Goal: Entertainment & Leisure: Browse casually

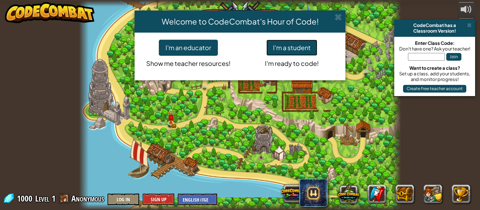
click at [294, 53] on button "I'm a student" at bounding box center [291, 48] width 51 height 16
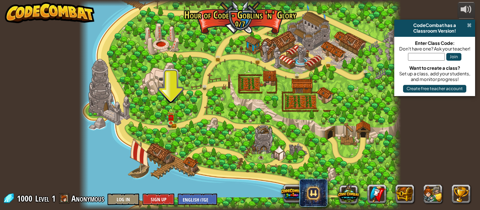
click at [468, 24] on span at bounding box center [469, 25] width 5 height 6
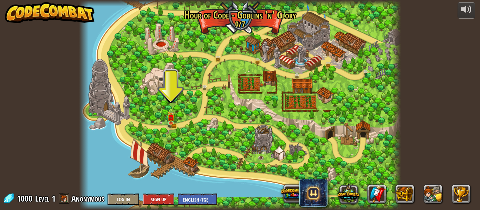
click at [166, 116] on div at bounding box center [240, 105] width 322 height 210
click at [168, 120] on img at bounding box center [170, 114] width 7 height 16
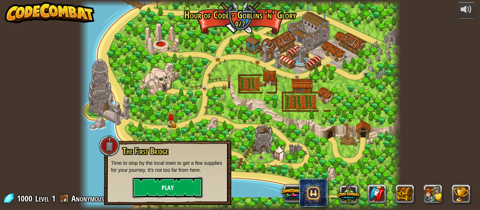
click at [188, 189] on button "Play" at bounding box center [167, 187] width 70 height 21
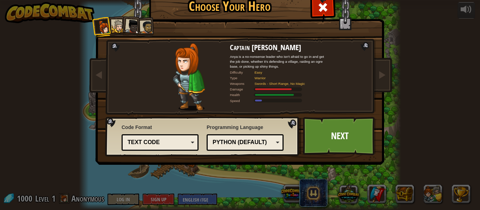
drag, startPoint x: 221, startPoint y: 38, endPoint x: 37, endPoint y: 52, distance: 184.7
click at [42, 53] on div "Choose Your Hero 1000 Captain [PERSON_NAME] Anya is a no-nonsense leader who is…" at bounding box center [240, 105] width 480 height 210
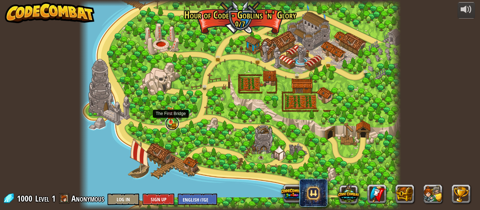
click at [169, 125] on link at bounding box center [172, 124] width 14 height 14
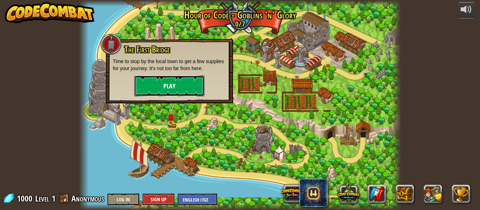
click at [160, 79] on button "Play" at bounding box center [169, 86] width 70 height 21
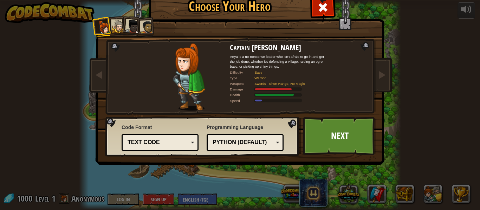
click at [144, 31] on div at bounding box center [146, 27] width 13 height 13
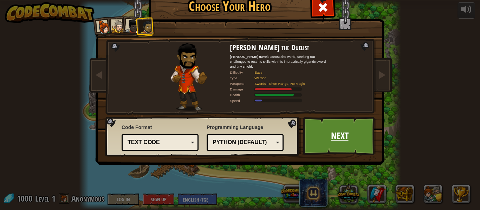
click at [336, 130] on link "Next" at bounding box center [339, 136] width 73 height 39
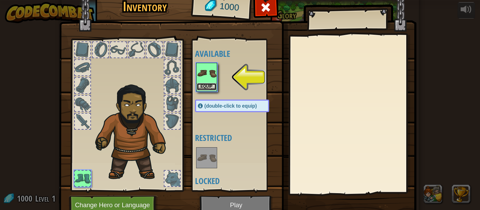
click at [197, 83] on button "Equip" at bounding box center [207, 86] width 20 height 7
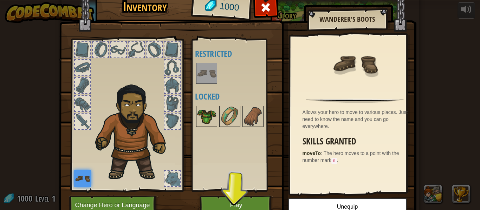
click at [204, 117] on img at bounding box center [207, 117] width 20 height 20
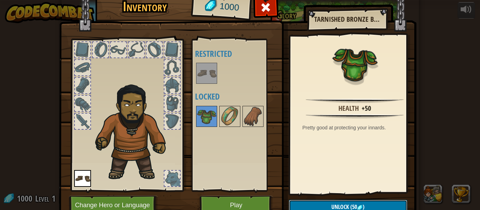
drag, startPoint x: 358, startPoint y: 202, endPoint x: 355, endPoint y: 199, distance: 4.0
click at [355, 200] on div "Inventory 1000 Available Equip (double-click to equip) Restricted Locked Tarnis…" at bounding box center [239, 107] width 357 height 232
click at [363, 203] on button "Unlock (50 )" at bounding box center [348, 207] width 118 height 14
click at [353, 202] on button "Confirm" at bounding box center [348, 207] width 118 height 14
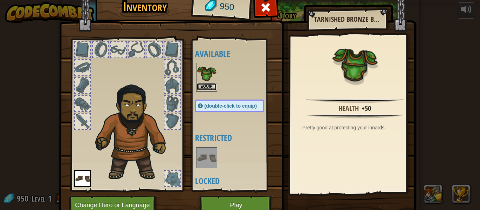
click at [203, 88] on button "Equip" at bounding box center [207, 86] width 20 height 7
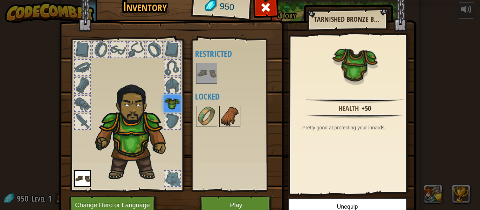
click at [220, 113] on img at bounding box center [230, 117] width 20 height 20
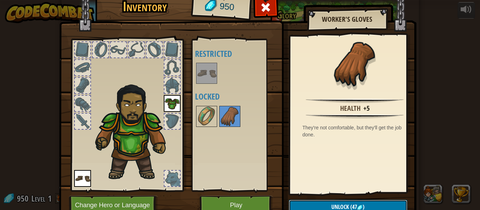
drag, startPoint x: 365, startPoint y: 207, endPoint x: 363, endPoint y: 203, distance: 3.8
click at [363, 205] on button "Unlock (47 )" at bounding box center [348, 207] width 118 height 14
drag, startPoint x: 344, startPoint y: 204, endPoint x: 315, endPoint y: 196, distance: 29.5
click at [344, 204] on button "Confirm" at bounding box center [348, 207] width 118 height 14
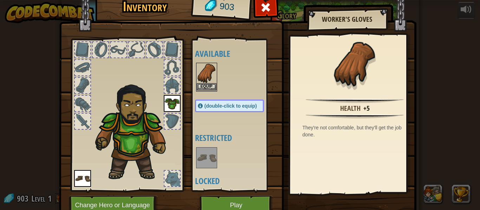
click at [210, 82] on img at bounding box center [207, 74] width 20 height 20
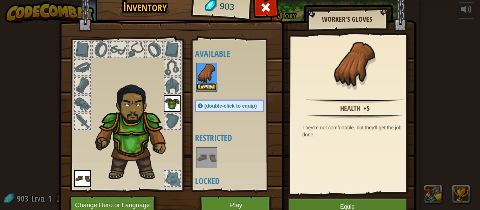
click at [206, 86] on button "Equip" at bounding box center [207, 86] width 20 height 7
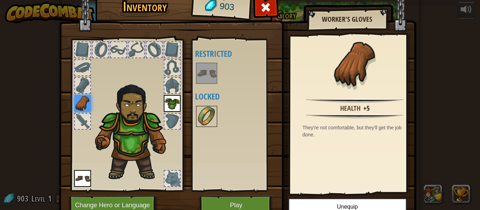
click at [209, 114] on img at bounding box center [207, 117] width 20 height 20
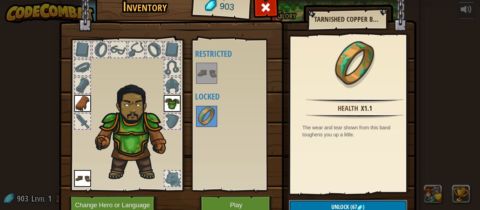
click at [318, 203] on button "Unlock (67 )" at bounding box center [348, 207] width 118 height 14
click at [325, 206] on button "Confirm" at bounding box center [348, 207] width 118 height 14
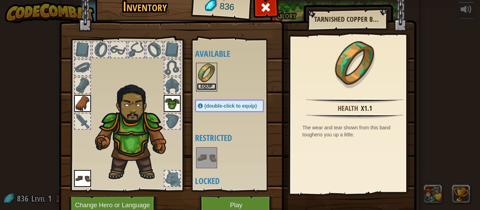
click at [197, 86] on button "Equip" at bounding box center [207, 86] width 20 height 7
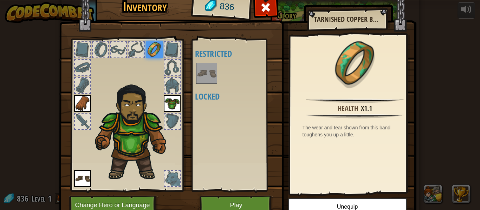
click at [168, 82] on div at bounding box center [171, 85] width 15 height 15
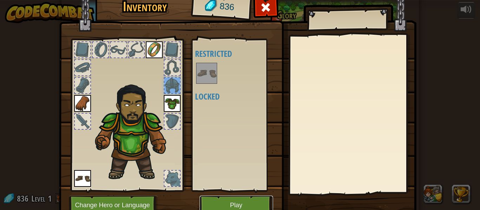
drag, startPoint x: 236, startPoint y: 202, endPoint x: 233, endPoint y: 201, distance: 3.6
click at [233, 201] on button "Play" at bounding box center [236, 205] width 73 height 19
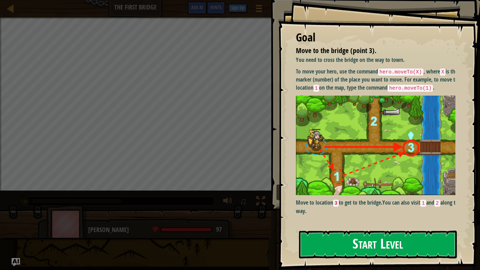
click at [370, 210] on button "Start Level" at bounding box center [378, 244] width 158 height 28
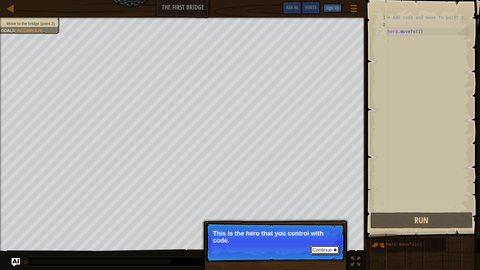
click at [325, 210] on button "Continue" at bounding box center [324, 249] width 29 height 9
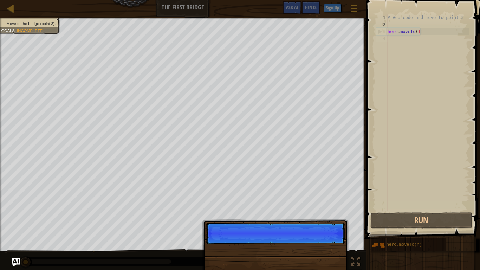
scroll to position [3, 0]
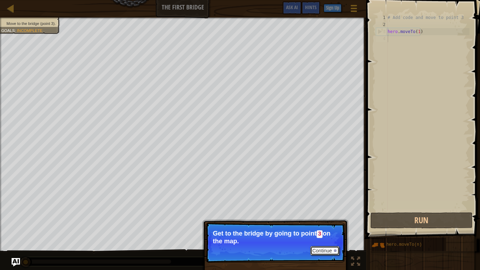
click at [325, 210] on button "Continue" at bounding box center [324, 250] width 29 height 9
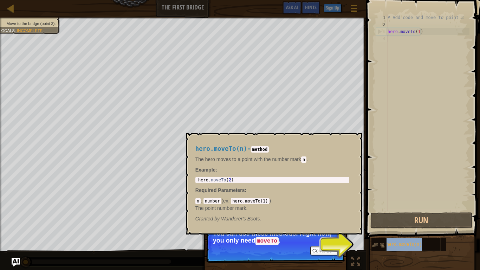
click at [397, 210] on div "hero.moveTo(n)" at bounding box center [413, 243] width 56 height 13
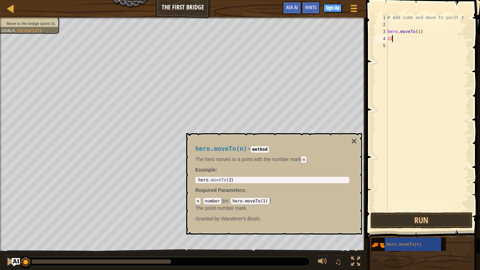
type textarea "2"
type textarea "n"
click at [410, 210] on span "hero.moveTo(n)" at bounding box center [403, 244] width 35 height 5
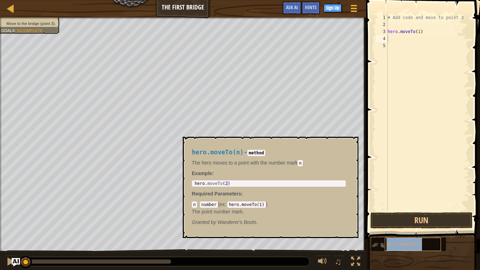
click at [414, 210] on div "hero.moveTo(n)" at bounding box center [413, 243] width 56 height 13
click at [414, 210] on span "hero.moveTo(n)" at bounding box center [403, 244] width 35 height 5
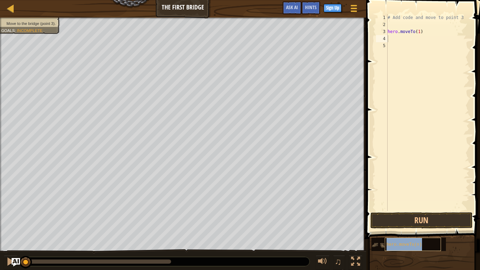
click at [414, 210] on span "hero.moveTo(n)" at bounding box center [403, 244] width 35 height 5
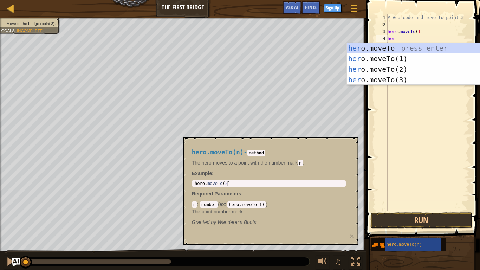
type textarea "hero"
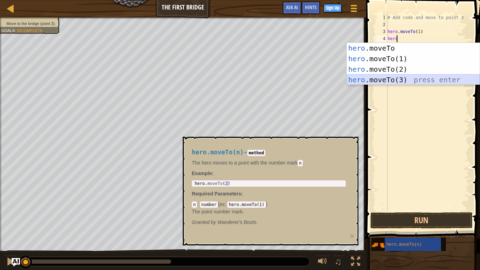
drag, startPoint x: 386, startPoint y: 75, endPoint x: 377, endPoint y: 79, distance: 10.7
click at [377, 79] on div "hero .moveTo press enter hero .moveTo(1) press enter hero .moveTo(2) press ente…" at bounding box center [413, 74] width 133 height 63
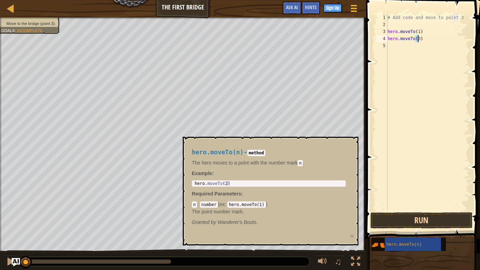
type textarea "hero.moveTo(3)"
click at [434, 210] on button "Run" at bounding box center [421, 220] width 102 height 16
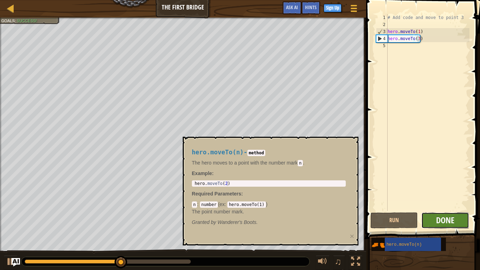
click at [446, 210] on span "Done" at bounding box center [445, 219] width 18 height 11
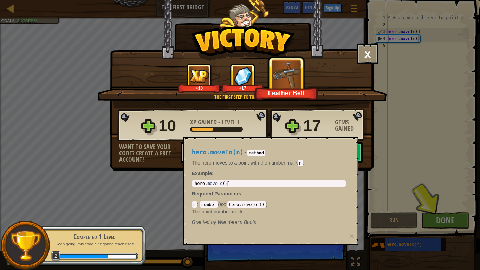
click at [415, 210] on div "× Those people are careless and forget that the Great Forest can be dangerous. …" at bounding box center [240, 135] width 480 height 270
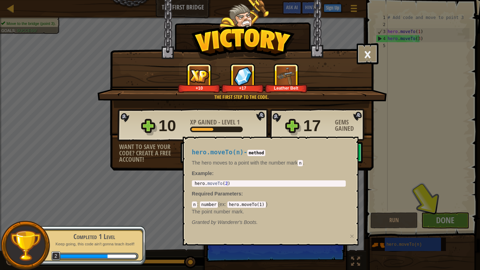
click at [435, 210] on div "× Those people are careless and forget that the Great Forest can be dangerous. …" at bounding box center [240, 135] width 480 height 270
click at [470, 210] on div "× Those people are careless and forget that the Great Forest can be dangerous. …" at bounding box center [240, 135] width 480 height 270
click at [370, 56] on button "×" at bounding box center [368, 53] width 22 height 21
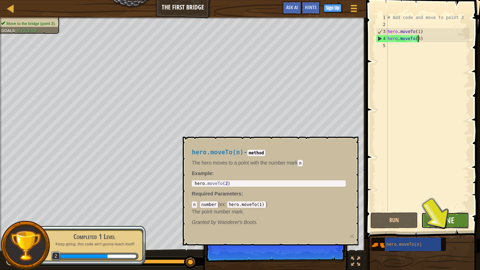
click at [455, 210] on button "Done" at bounding box center [445, 220] width 48 height 16
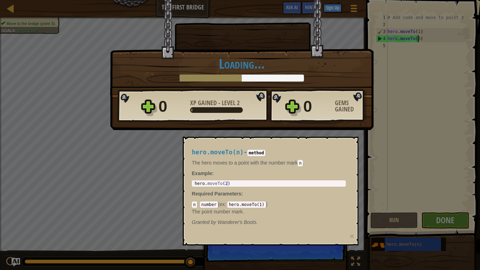
click at [406, 210] on div "× Those people are careless and forget that the Great Forest can be dangerous. …" at bounding box center [240, 135] width 480 height 270
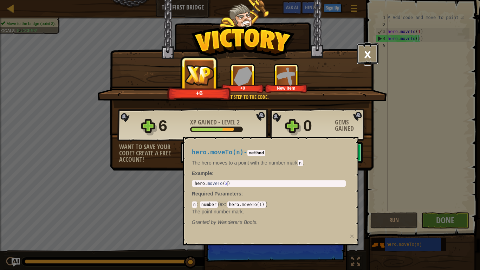
click at [369, 57] on button "×" at bounding box center [368, 53] width 22 height 21
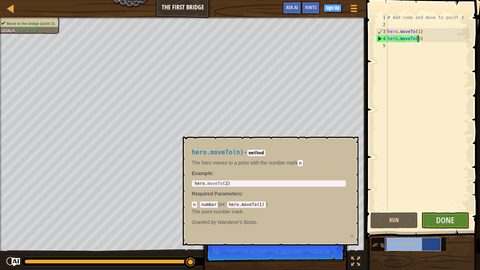
click at [421, 210] on div "hero.moveTo(n)" at bounding box center [413, 243] width 56 height 13
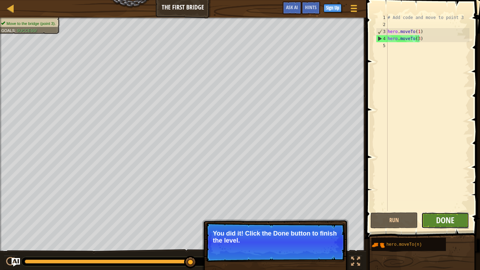
click at [440, 210] on button "Done" at bounding box center [445, 220] width 48 height 16
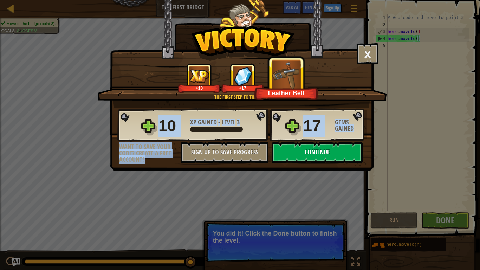
click at [299, 142] on div "10 XP Gained - Level 3 17 Gems Gained Want to save your code? Create a free acc…" at bounding box center [241, 135] width 263 height 55
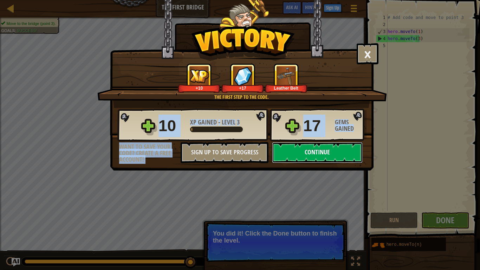
click at [300, 150] on button "Continue" at bounding box center [317, 152] width 91 height 21
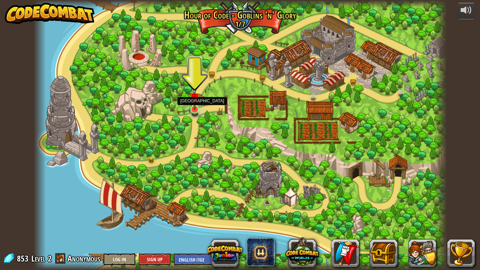
click at [190, 105] on img at bounding box center [194, 98] width 11 height 24
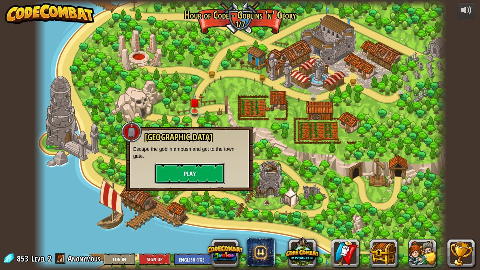
click at [201, 172] on button "Play" at bounding box center [190, 173] width 70 height 21
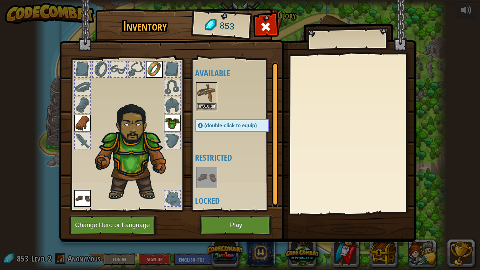
click at [172, 137] on div at bounding box center [171, 140] width 15 height 15
click at [174, 137] on div at bounding box center [171, 140] width 15 height 15
click at [76, 86] on div at bounding box center [82, 86] width 15 height 15
click at [207, 106] on button "Equip" at bounding box center [207, 106] width 20 height 7
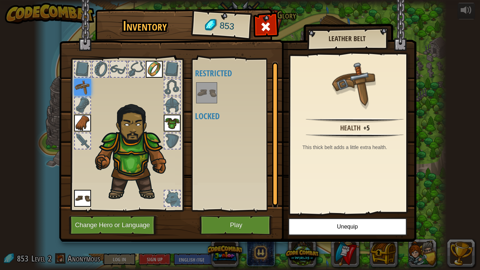
click at [78, 103] on div at bounding box center [82, 104] width 15 height 15
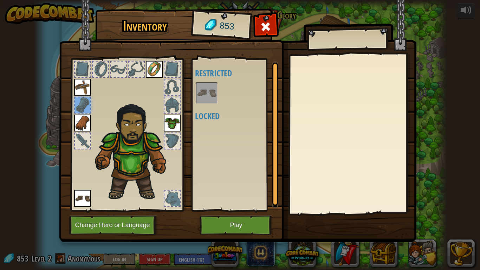
click at [152, 72] on img at bounding box center [154, 69] width 17 height 17
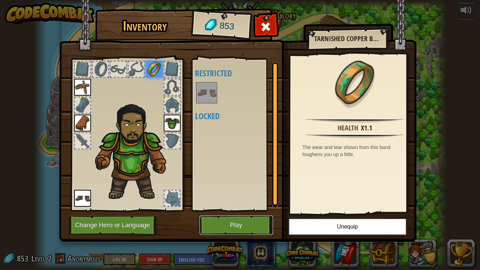
click at [249, 210] on button "Play" at bounding box center [236, 224] width 73 height 19
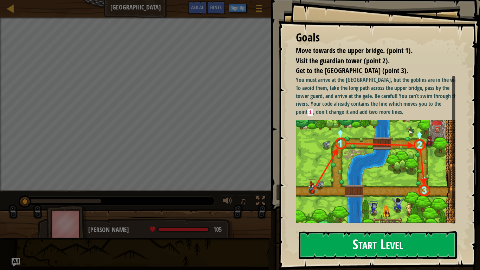
click at [345, 210] on button "Start Level" at bounding box center [378, 245] width 158 height 28
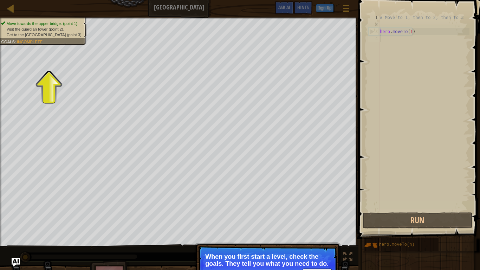
drag, startPoint x: 36, startPoint y: 24, endPoint x: 41, endPoint y: 43, distance: 19.6
click at [36, 25] on span "Move towards the upper bridge. (point 1)." at bounding box center [43, 23] width 72 height 5
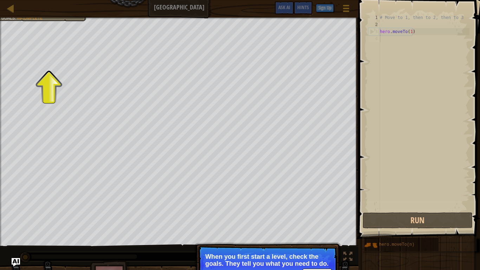
click at [265, 210] on p "Continue When you first start a level, check the goals. They tell you what you …" at bounding box center [267, 265] width 139 height 39
drag, startPoint x: 292, startPoint y: 252, endPoint x: 357, endPoint y: 235, distance: 67.5
click at [293, 210] on p "Continue When you first start a level, check the goals. They tell you what you …" at bounding box center [267, 265] width 139 height 39
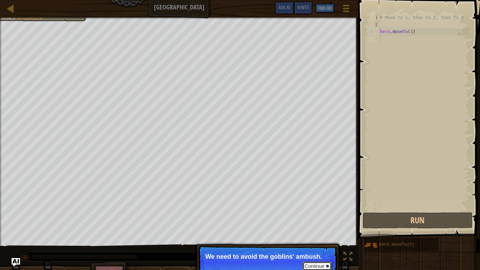
click at [316, 210] on button "Continue" at bounding box center [316, 265] width 29 height 9
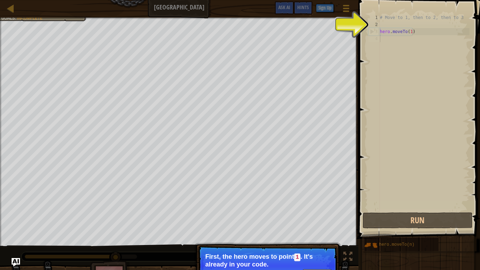
click at [386, 45] on div "# Move to 1, then to 2, then to 3 hero . moveTo ( 1 )" at bounding box center [423, 119] width 91 height 211
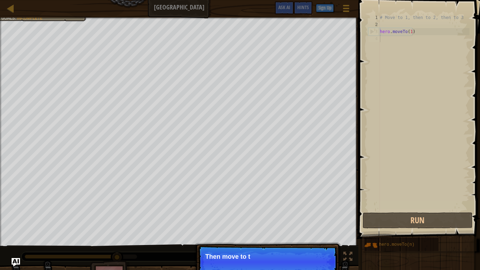
click at [382, 41] on div "# Move to 1, then to 2, then to 3 hero . moveTo ( 1 )" at bounding box center [423, 119] width 91 height 211
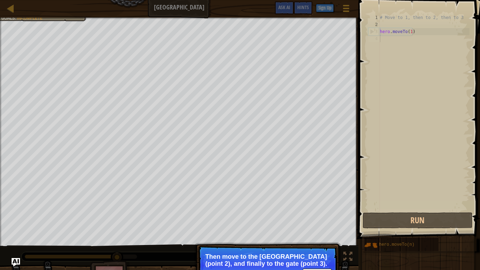
click at [273, 210] on p "Continue Then move to the [GEOGRAPHIC_DATA] (point 2), and finally to the gate …" at bounding box center [267, 265] width 139 height 39
click at [324, 210] on button "Continue" at bounding box center [316, 272] width 29 height 9
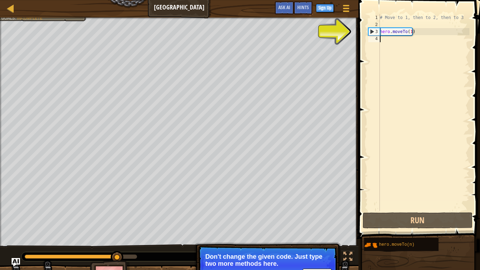
click at [409, 30] on div "# Move to 1, then to 2, then to 3 hero . moveTo ( 1 )" at bounding box center [423, 119] width 91 height 211
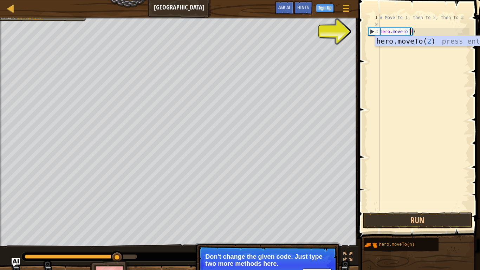
scroll to position [3, 2]
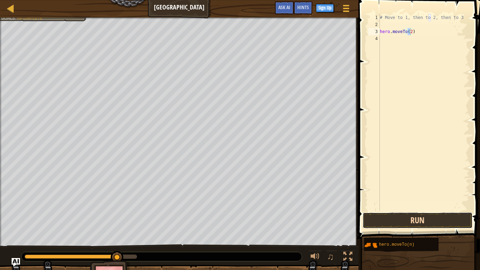
click at [435, 210] on button "Run" at bounding box center [418, 220] width 110 height 16
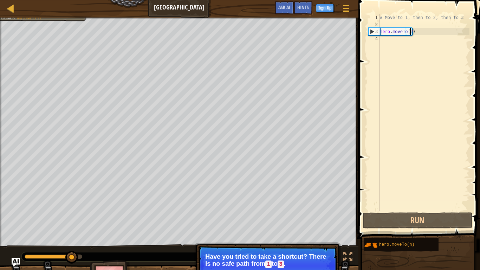
scroll to position [3, 2]
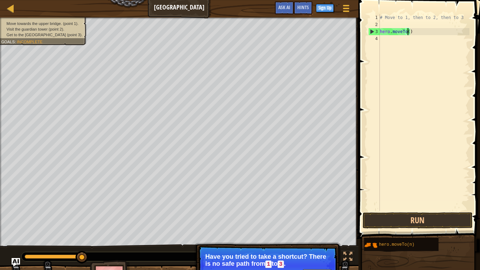
type textarea "hero.moveTo(1)"
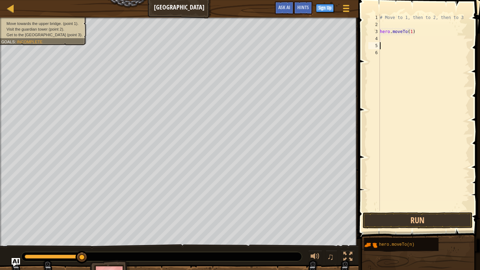
scroll to position [3, 0]
click at [409, 210] on button "Run" at bounding box center [418, 220] width 110 height 16
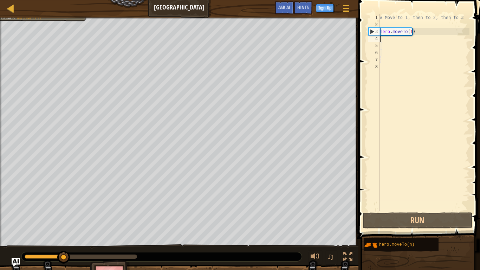
click at [383, 38] on div "# Move to 1, then to 2, then to 3 hero . moveTo ( 1 )" at bounding box center [423, 119] width 91 height 211
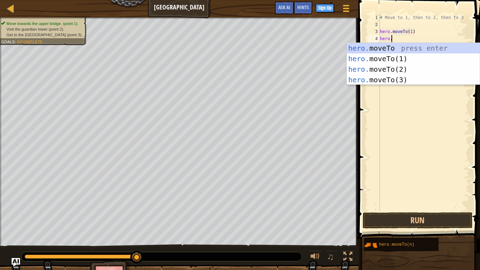
scroll to position [3, 1]
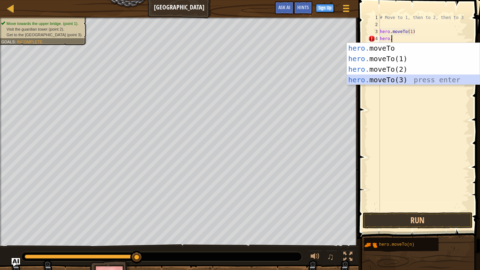
click at [384, 77] on div "hero. moveTo press enter hero. moveTo(1) press enter hero. moveTo(2) press ente…" at bounding box center [413, 74] width 133 height 63
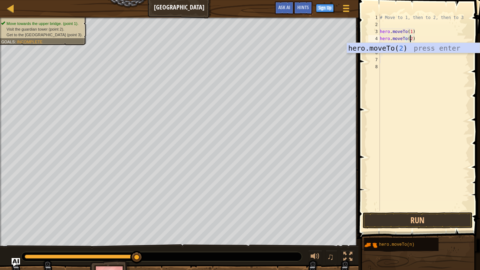
scroll to position [3, 2]
type textarea "hero.moveTo(2)"
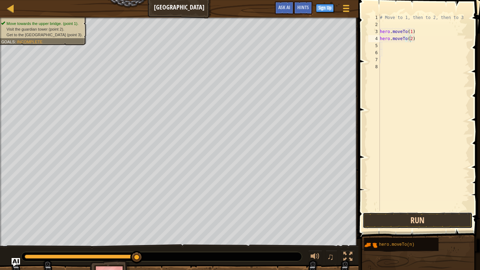
click at [419, 210] on button "Run" at bounding box center [418, 220] width 110 height 16
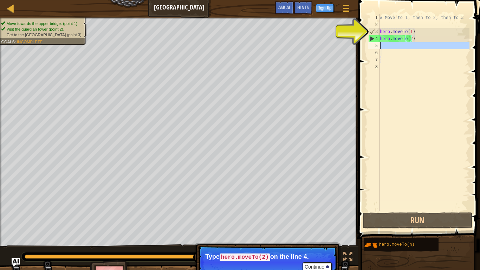
click at [378, 46] on div "5" at bounding box center [374, 45] width 12 height 7
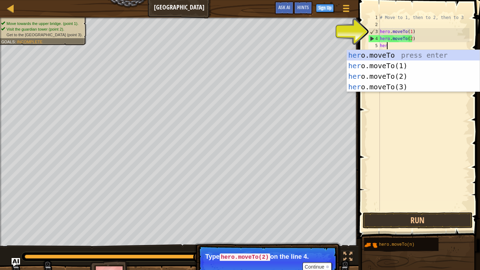
scroll to position [3, 0]
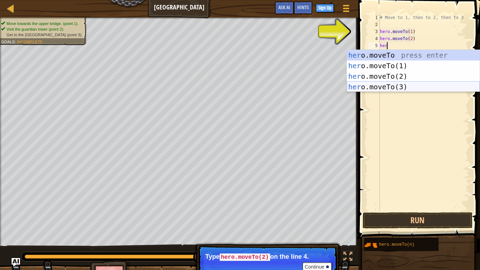
click at [376, 86] on div "her o.moveTo press enter her o.moveTo(1) press enter her o.moveTo(2) press ente…" at bounding box center [413, 81] width 133 height 63
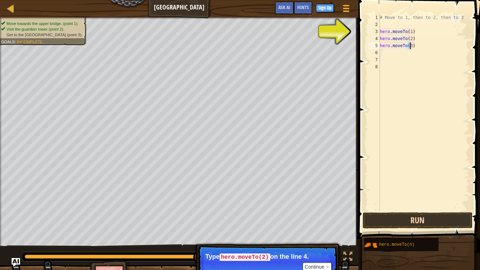
type textarea "hero.moveTo(3)"
click at [428, 210] on button "Run" at bounding box center [418, 220] width 110 height 16
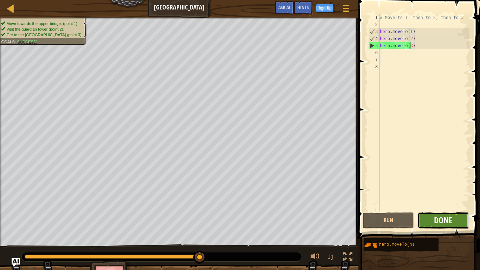
click at [436, 210] on span "Done" at bounding box center [443, 219] width 18 height 11
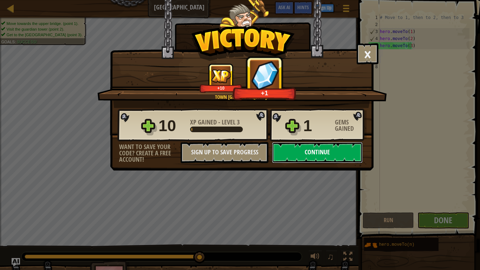
click at [315, 153] on button "Continue" at bounding box center [317, 152] width 91 height 21
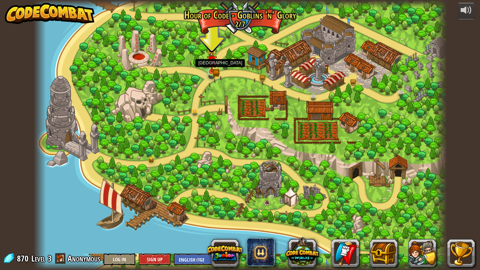
click at [212, 62] on img at bounding box center [212, 61] width 6 height 6
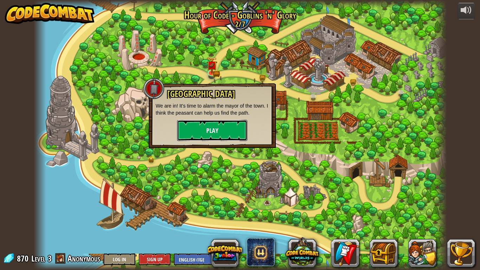
click at [223, 122] on button "Play" at bounding box center [212, 130] width 70 height 21
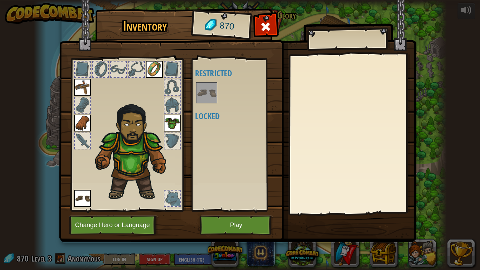
click at [170, 196] on div at bounding box center [171, 197] width 15 height 15
click at [170, 197] on div at bounding box center [171, 197] width 15 height 15
drag, startPoint x: 170, startPoint y: 197, endPoint x: 189, endPoint y: 214, distance: 24.7
click at [175, 203] on div at bounding box center [171, 197] width 15 height 15
drag, startPoint x: 236, startPoint y: 227, endPoint x: 236, endPoint y: 223, distance: 3.9
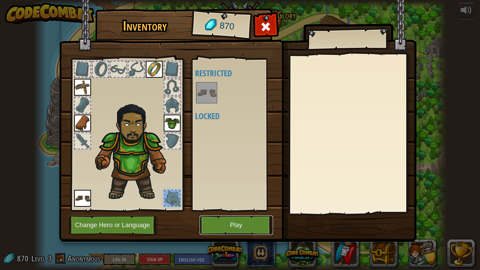
click at [236, 210] on button "Play" at bounding box center [236, 224] width 73 height 19
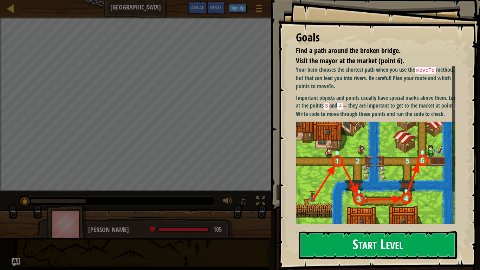
click at [416, 210] on button "Start Level" at bounding box center [378, 245] width 158 height 28
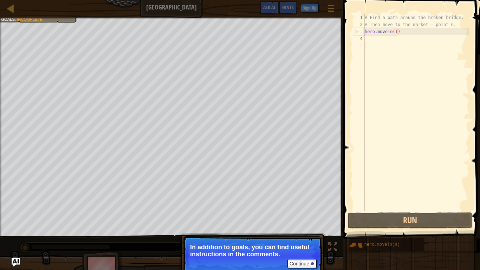
click at [376, 56] on div "# Find a path around the broken bridge. # Then move to the market - point 6. he…" at bounding box center [416, 119] width 106 height 211
click at [301, 210] on button "Continue" at bounding box center [301, 263] width 29 height 9
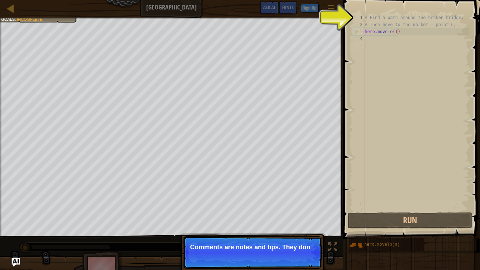
click at [190, 210] on p "Continue Comments are notes and tips. They don" at bounding box center [252, 252] width 139 height 32
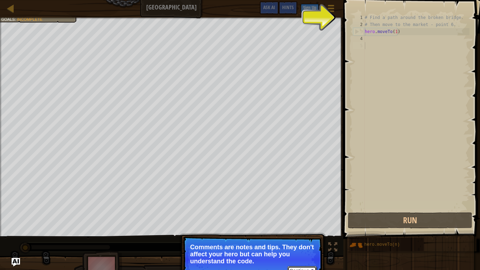
click at [294, 210] on button "Continue" at bounding box center [301, 270] width 29 height 9
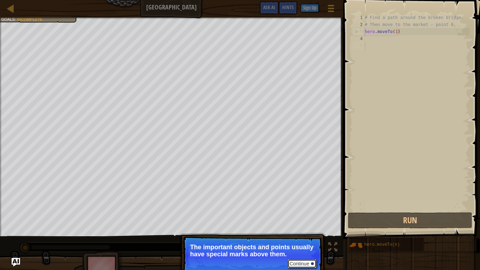
click at [294, 210] on button "Continue" at bounding box center [301, 263] width 29 height 9
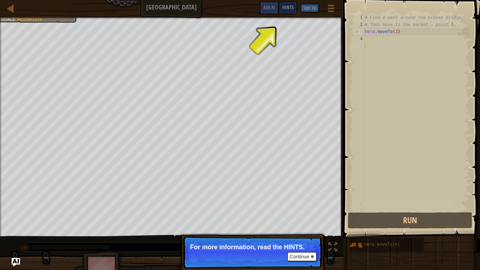
click at [288, 12] on div "Hints" at bounding box center [288, 7] width 19 height 13
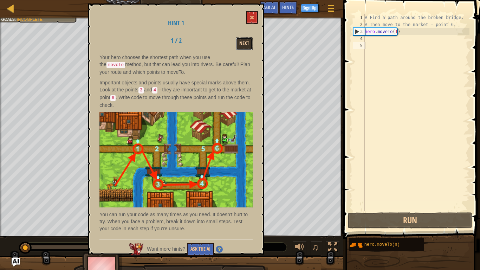
click at [249, 44] on button "Next" at bounding box center [244, 43] width 17 height 13
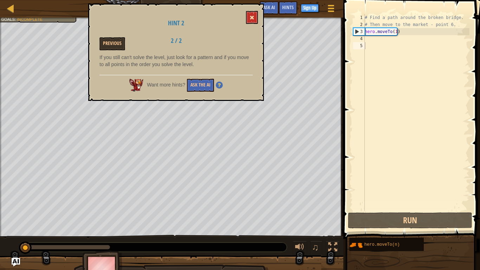
drag, startPoint x: 252, startPoint y: 10, endPoint x: 252, endPoint y: 18, distance: 7.7
click at [252, 11] on div "Hint 2 Previous 2 / 2 If you still can't solve the level, just look for a patte…" at bounding box center [176, 52] width 176 height 97
click at [251, 19] on span at bounding box center [251, 17] width 5 height 5
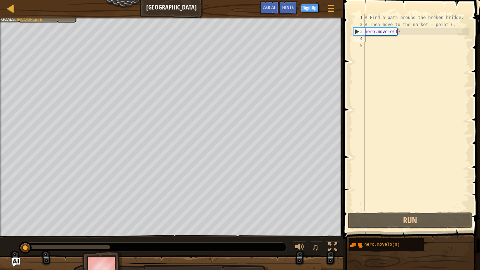
click at [370, 38] on div "# Find a path around the broken bridge. # Then move to the market - point 6. he…" at bounding box center [416, 119] width 106 height 211
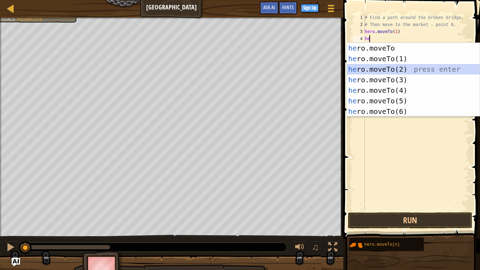
click at [379, 70] on div "he ro.moveTo press enter he ro.moveTo(1) press enter he ro.moveTo(2) press ente…" at bounding box center [413, 90] width 133 height 95
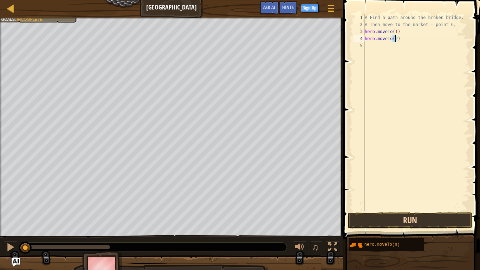
type textarea "hero.moveTo(2)"
click at [438, 210] on button "Run" at bounding box center [410, 220] width 124 height 16
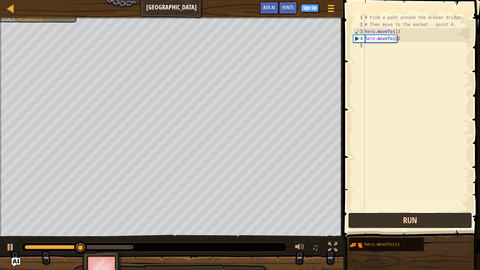
click at [420, 210] on button "Run" at bounding box center [410, 220] width 124 height 16
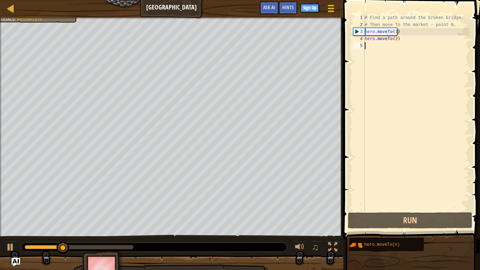
drag, startPoint x: 365, startPoint y: 48, endPoint x: 362, endPoint y: 53, distance: 5.5
click at [362, 53] on div "hero.moveTo(2) 1 2 3 4 5 # Find a path around the broken bridge. # Then move to…" at bounding box center [411, 112] width 118 height 197
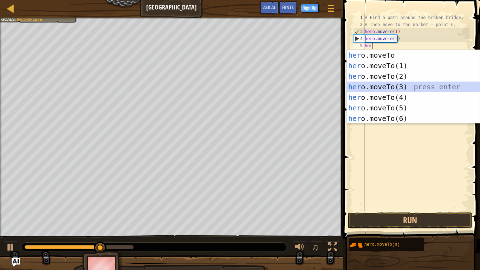
click at [394, 84] on div "her o.moveTo press enter her o.moveTo(1) press enter her o.moveTo(2) press ente…" at bounding box center [413, 97] width 133 height 95
type textarea "hero.moveTo(3)"
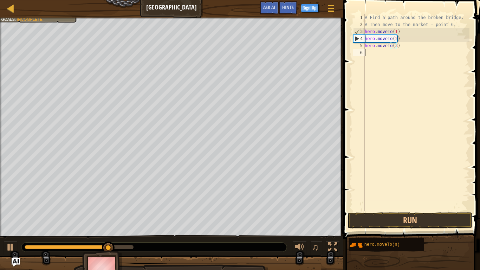
click at [369, 51] on div "# Find a path around the broken bridge. # Then move to the market - point 6. he…" at bounding box center [416, 119] width 106 height 211
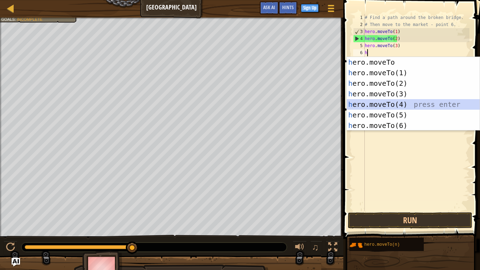
click at [394, 102] on div "h ero.moveTo press enter h ero.moveTo(1) press enter h ero.moveTo(2) press ente…" at bounding box center [413, 104] width 133 height 95
type textarea "hero.moveTo(4)"
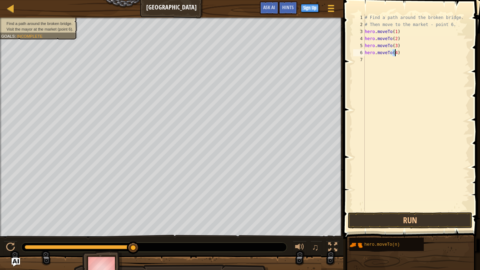
click at [373, 62] on div "# Find a path around the broken bridge. # Then move to the market - point 6. he…" at bounding box center [416, 119] width 106 height 211
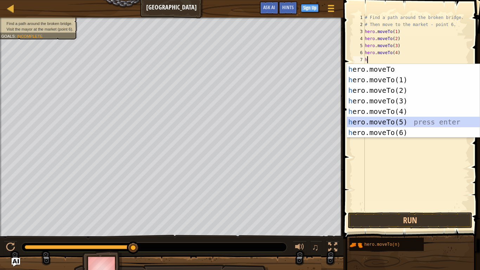
click at [388, 119] on div "h ero.moveTo press enter h ero.moveTo(1) press enter h ero.moveTo(2) press ente…" at bounding box center [413, 111] width 133 height 95
type textarea "hero.moveTo(5)"
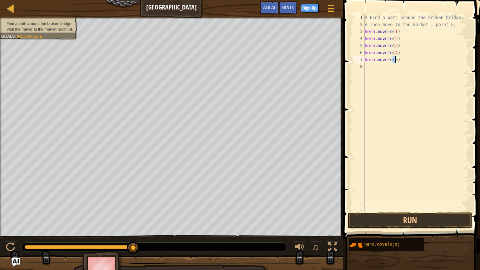
click at [378, 68] on div "# Find a path around the broken bridge. # Then move to the market - point 6. he…" at bounding box center [416, 119] width 106 height 211
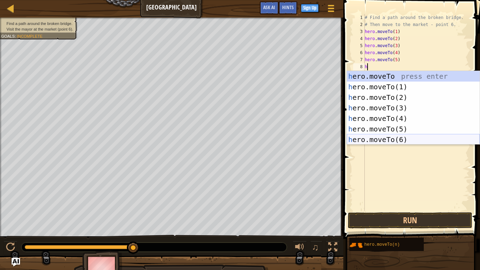
click at [394, 137] on div "h ero.moveTo press enter h ero.moveTo(1) press enter h ero.moveTo(2) press ente…" at bounding box center [413, 118] width 133 height 95
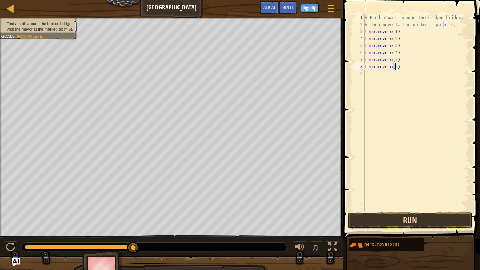
type textarea "hero.moveTo(6)"
click at [404, 210] on button "Run" at bounding box center [410, 220] width 124 height 16
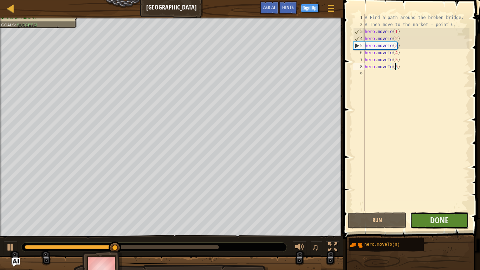
click at [421, 210] on button "Done" at bounding box center [439, 220] width 59 height 16
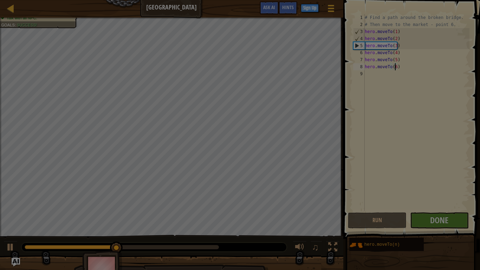
click at [421, 8] on body "Map Broken Bridge Game Menu Done Sign Up Hints Ask AI 1 ההההההההההההההההההההההה…" at bounding box center [240, 4] width 480 height 8
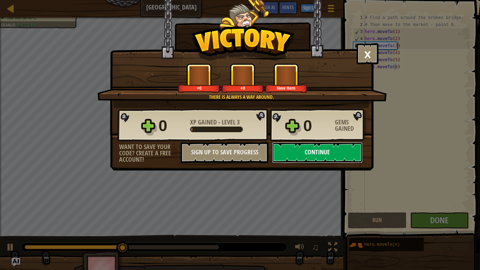
click at [328, 149] on button "Continue" at bounding box center [317, 152] width 91 height 21
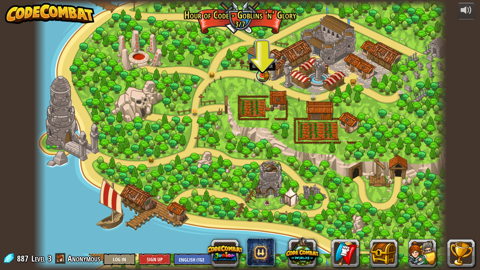
click at [263, 80] on link at bounding box center [263, 76] width 14 height 14
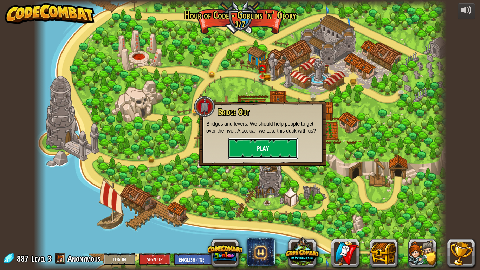
click at [264, 141] on button "Play" at bounding box center [263, 148] width 70 height 21
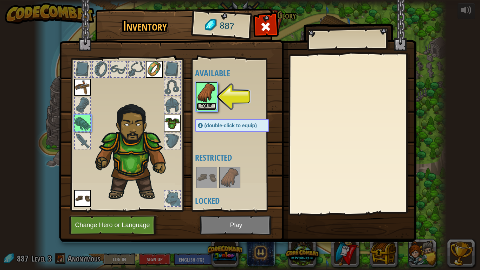
click at [214, 103] on button "Equip" at bounding box center [207, 106] width 20 height 7
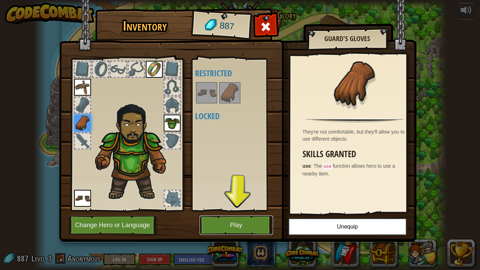
click at [248, 210] on button "Play" at bounding box center [236, 224] width 73 height 19
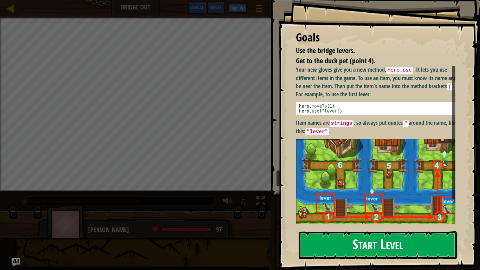
click at [365, 210] on button "Start Level" at bounding box center [378, 245] width 158 height 28
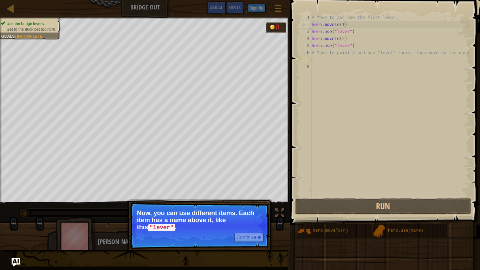
click at [321, 71] on div "# Move to and use the first lever. hero . moveTo ( 1 ) hero . use ( "lever" ) h…" at bounding box center [389, 112] width 159 height 197
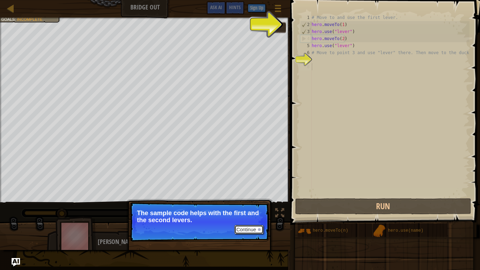
click at [248, 210] on button "Continue" at bounding box center [248, 229] width 29 height 9
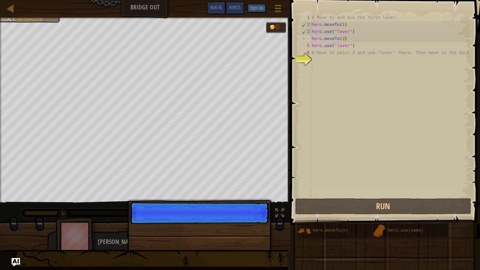
scroll to position [3, 0]
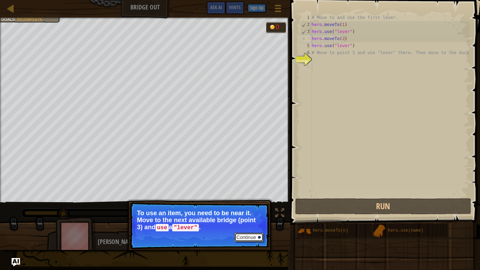
click at [259, 210] on button "Continue" at bounding box center [248, 237] width 29 height 9
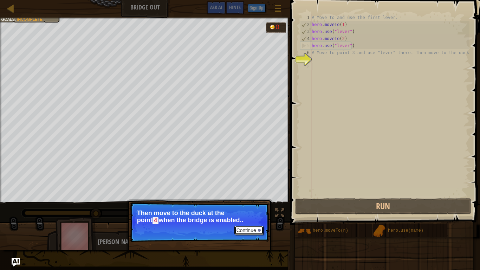
click at [242, 210] on button "Continue" at bounding box center [248, 230] width 29 height 9
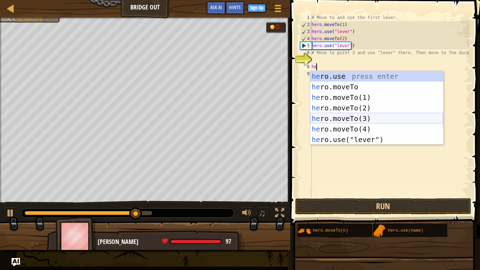
click at [354, 115] on div "he ro.use press enter he ro.moveTo press enter he ro.moveTo(1) press enter he r…" at bounding box center [376, 118] width 133 height 95
type textarea "hero.moveTo(3)"
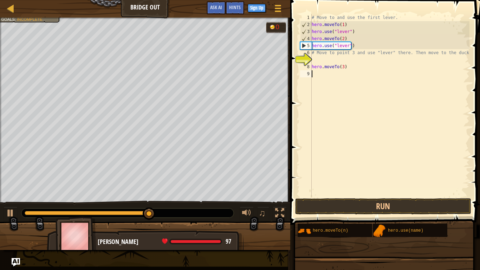
click at [310, 74] on div "9" at bounding box center [306, 73] width 12 height 7
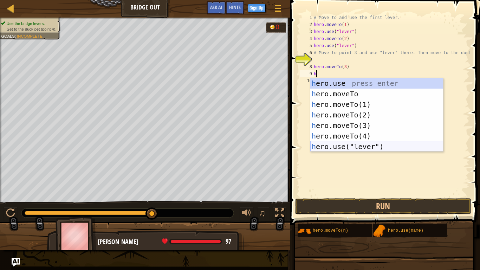
click at [344, 147] on div "h ero.use press enter h ero.moveTo press enter h ero.moveTo(1) press enter h er…" at bounding box center [376, 125] width 133 height 95
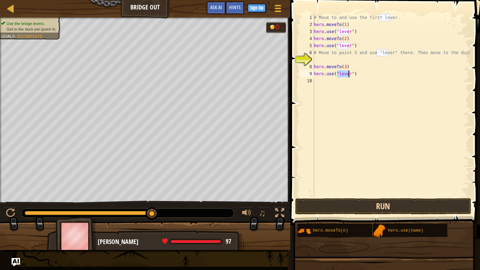
type textarea "hero.use("lever")"
drag, startPoint x: 406, startPoint y: 203, endPoint x: 409, endPoint y: 201, distance: 3.8
click at [406, 203] on button "Run" at bounding box center [383, 206] width 176 height 16
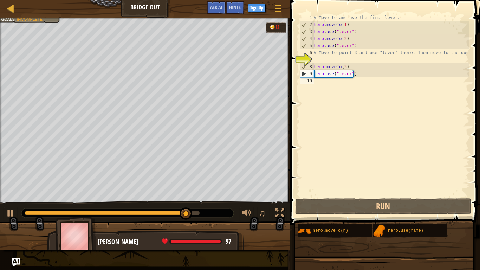
click at [320, 90] on div "# Move to and use the first lever. hero . moveTo ( 1 ) hero . use ( "lever" ) h…" at bounding box center [390, 112] width 157 height 197
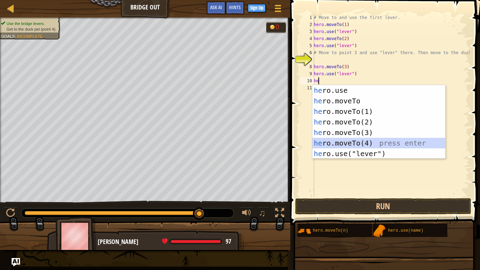
click at [358, 140] on div "he ro.use press enter he ro.moveTo press enter he ro.moveTo(1) press enter he r…" at bounding box center [378, 132] width 133 height 95
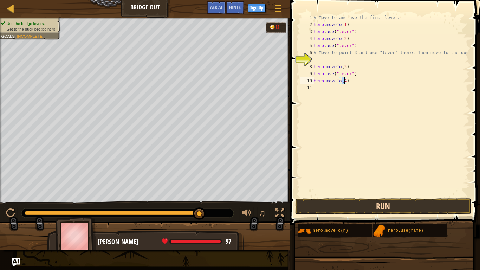
type textarea "hero.moveTo(4)"
click at [367, 204] on button "Run" at bounding box center [383, 206] width 176 height 16
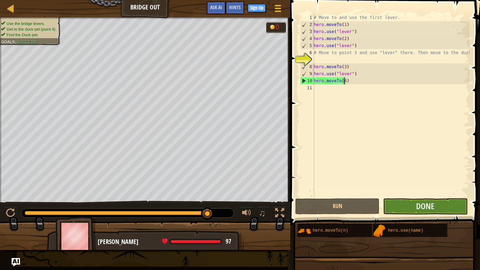
drag, startPoint x: 56, startPoint y: 211, endPoint x: 251, endPoint y: 224, distance: 195.0
click at [246, 210] on div "Use the bridge levers. Get to the duck pet (point 4). Find the Duck pet. Goals …" at bounding box center [240, 134] width 480 height 232
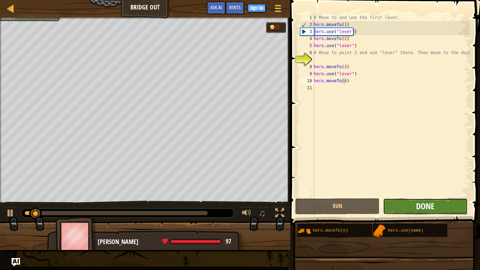
click at [422, 206] on span "Done" at bounding box center [425, 205] width 18 height 11
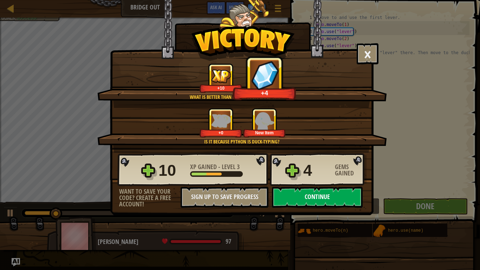
click at [339, 192] on button "Continue" at bounding box center [317, 197] width 91 height 21
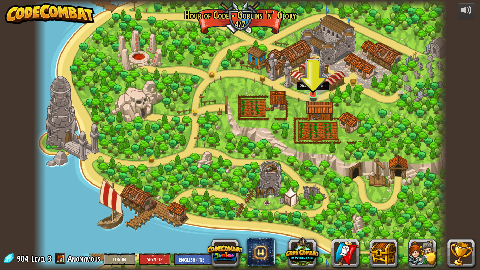
click at [316, 93] on img at bounding box center [313, 83] width 11 height 24
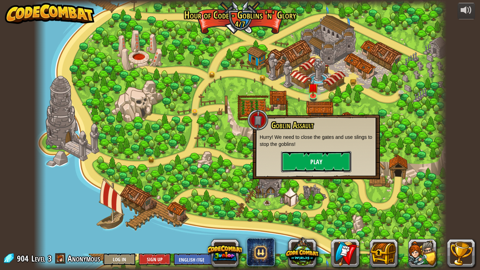
click at [308, 161] on button "Play" at bounding box center [316, 161] width 70 height 21
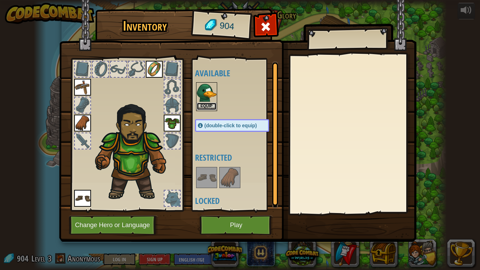
click at [202, 107] on button "Equip" at bounding box center [207, 106] width 20 height 7
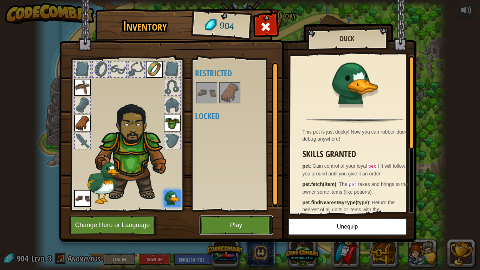
click at [229, 210] on button "Play" at bounding box center [236, 224] width 73 height 19
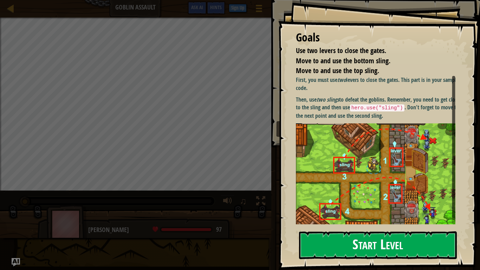
click at [366, 210] on button "Start Level" at bounding box center [378, 245] width 158 height 28
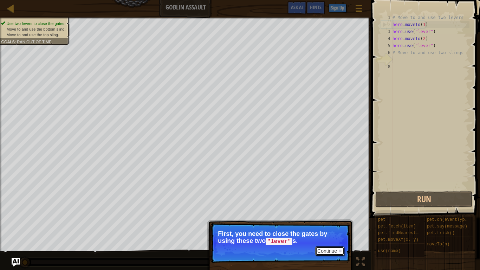
click at [322, 210] on button "Continue" at bounding box center [329, 250] width 29 height 9
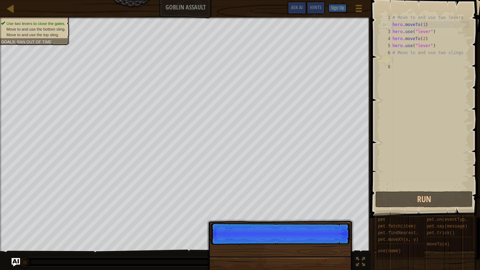
scroll to position [3, 0]
click at [322, 210] on div "Continue" at bounding box center [280, 275] width 147 height 104
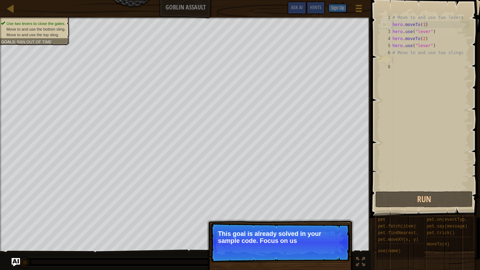
click at [266, 210] on p "This goal is already solved in your sample code. Focus on us" at bounding box center [280, 237] width 125 height 14
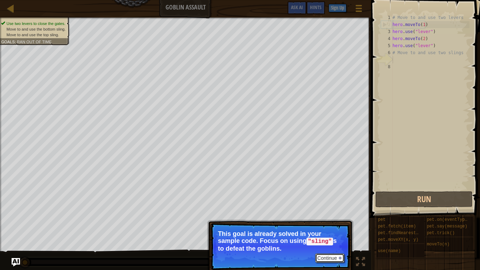
click at [326, 210] on button "Continue" at bounding box center [329, 257] width 29 height 9
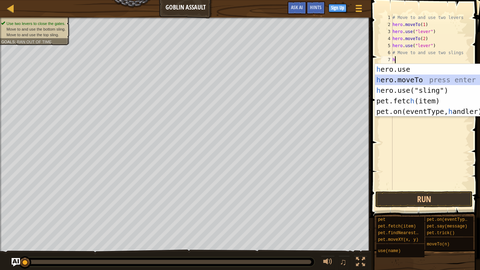
click at [418, 82] on div "h ero.use press enter h ero.moveTo press enter h ero.use("sling") press enter p…" at bounding box center [441, 101] width 133 height 74
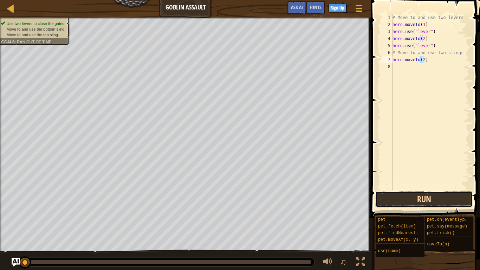
click at [420, 199] on button "Run" at bounding box center [423, 199] width 97 height 16
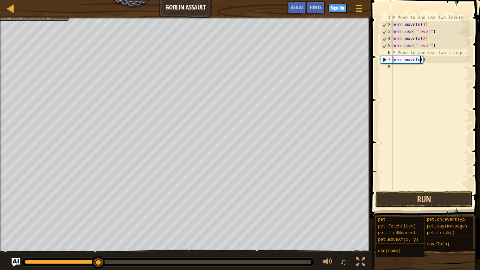
scroll to position [3, 2]
type textarea "hero.moveTo(3)"
click at [403, 201] on button "Run" at bounding box center [423, 199] width 97 height 16
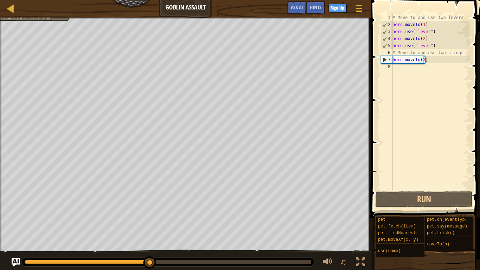
click at [396, 68] on div "# Move to and use two levers hero . moveTo ( 1 ) hero . use ( "lever" ) hero . …" at bounding box center [430, 109] width 78 height 190
click at [395, 69] on div "# Move to and use two levers hero . moveTo ( 1 ) hero . use ( "lever" ) hero . …" at bounding box center [430, 109] width 78 height 190
type textarea "u"
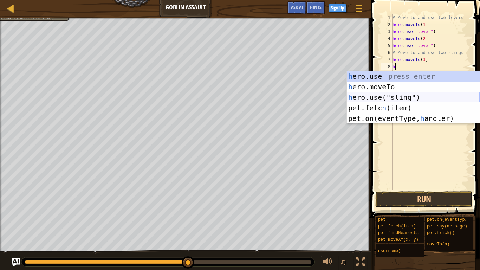
drag, startPoint x: 373, startPoint y: 93, endPoint x: 371, endPoint y: 87, distance: 6.8
click at [372, 88] on div "h ero.use press enter h ero.moveTo press enter h ero.use("sling") press enter p…" at bounding box center [413, 108] width 133 height 74
type textarea "hero.use("sling")"
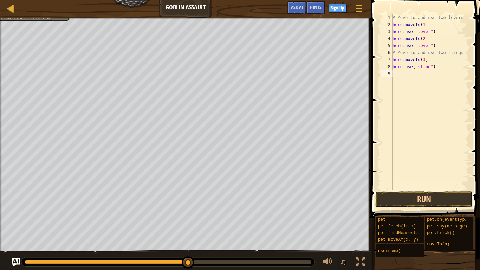
click at [401, 79] on div "# Move to and use two levers hero . moveTo ( 1 ) hero . use ( "lever" ) hero . …" at bounding box center [430, 109] width 78 height 190
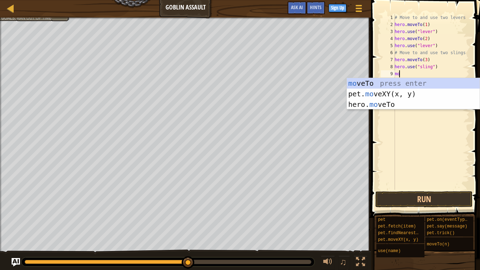
type textarea "m"
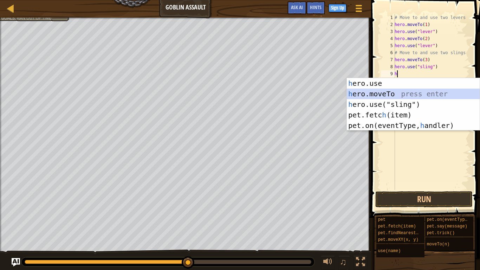
click at [388, 91] on div "h ero.use press enter h ero.moveTo press enter h ero.use("sling") press enter p…" at bounding box center [413, 115] width 133 height 74
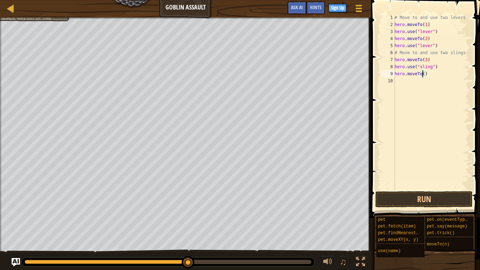
type textarea "hero.moveTo(4)"
click at [404, 82] on div "# Move to and use two levers hero . moveTo ( 1 ) hero . use ( "lever" ) hero . …" at bounding box center [431, 109] width 76 height 190
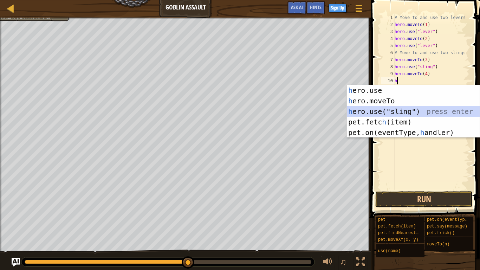
click at [389, 111] on div "h ero.use press enter h ero.moveTo press enter h ero.use("sling") press enter p…" at bounding box center [413, 122] width 133 height 74
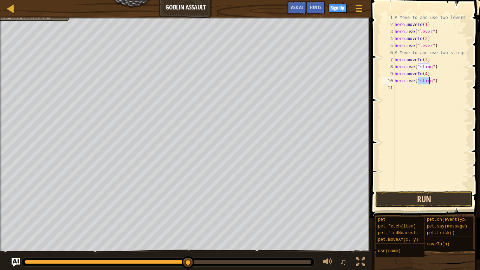
type textarea "hero.use("sling")"
click at [407, 201] on button "Run" at bounding box center [423, 199] width 97 height 16
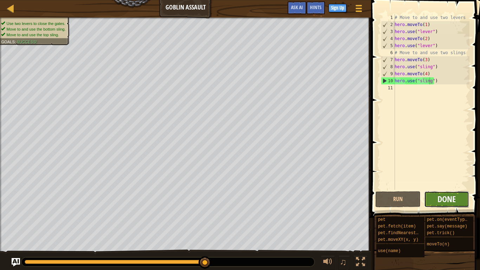
click at [444, 200] on span "Done" at bounding box center [446, 198] width 18 height 11
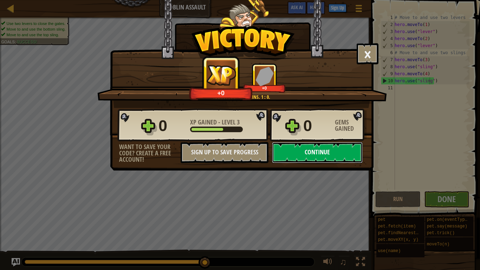
click at [334, 157] on button "Continue" at bounding box center [317, 152] width 91 height 21
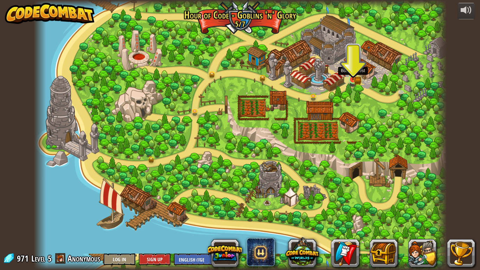
click at [350, 79] on img at bounding box center [353, 68] width 11 height 23
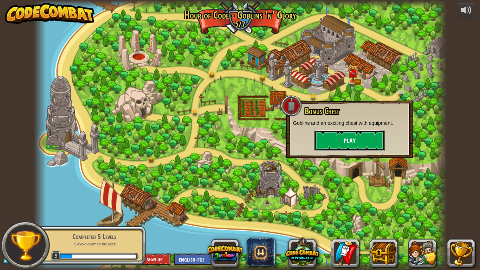
click at [340, 135] on button "Play" at bounding box center [349, 140] width 70 height 21
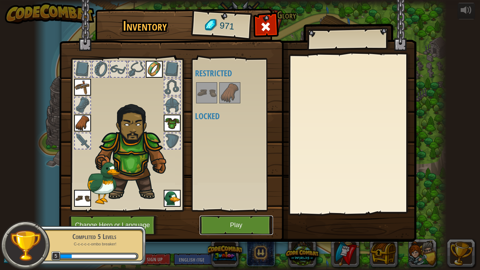
click at [241, 210] on button "Play" at bounding box center [236, 224] width 73 height 19
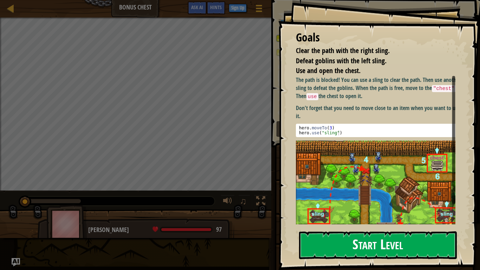
click at [410, 210] on button "Start Level" at bounding box center [378, 245] width 158 height 28
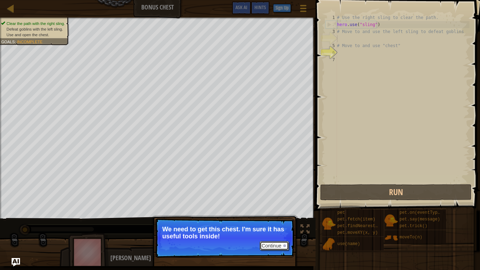
click at [267, 210] on button "Continue" at bounding box center [274, 245] width 29 height 9
click at [273, 210] on p "Continue But first, you need to use those slings to clear the path and defeat t…" at bounding box center [224, 237] width 139 height 39
click at [269, 210] on p "Continue But first, you need to use those slings to clear the path and defeat t…" at bounding box center [224, 237] width 139 height 39
click at [273, 210] on button "Continue" at bounding box center [274, 245] width 29 height 9
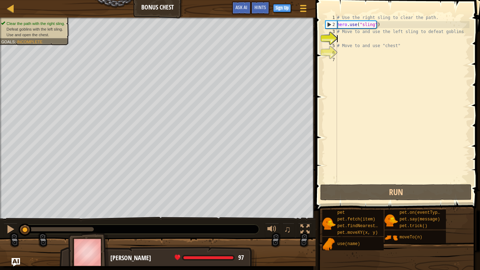
click at [351, 39] on div "# Use the right sling to clear the path. hero . use ( "sling" ) # Move to and u…" at bounding box center [403, 105] width 134 height 183
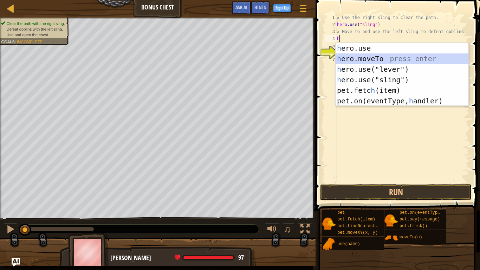
click at [369, 61] on div "h ero.use press enter h ero.moveTo press enter h ero.use("lever") press enter h…" at bounding box center [402, 85] width 133 height 84
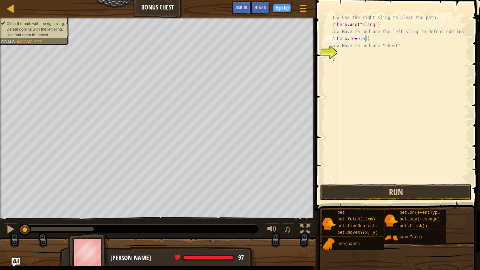
scroll to position [3, 2]
type textarea "hero.moveTo(3)"
click at [435, 188] on button "Run" at bounding box center [395, 192] width 151 height 16
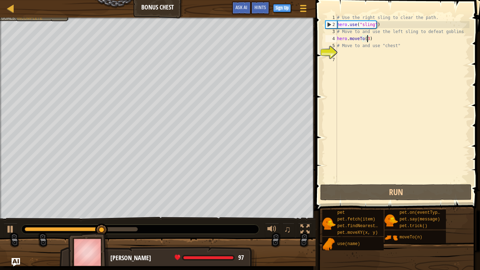
click at [338, 52] on div "# Use the right sling to clear the path. hero . use ( "sling" ) # Move to and u…" at bounding box center [403, 105] width 134 height 183
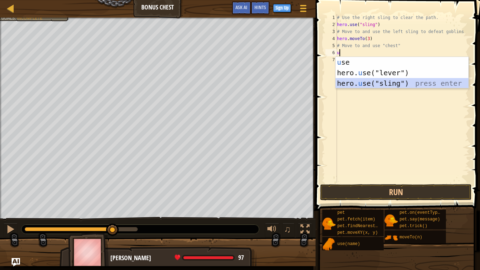
click at [376, 85] on div "u se press enter hero. u se("lever") press enter hero. u se("sling") press enter" at bounding box center [402, 83] width 133 height 53
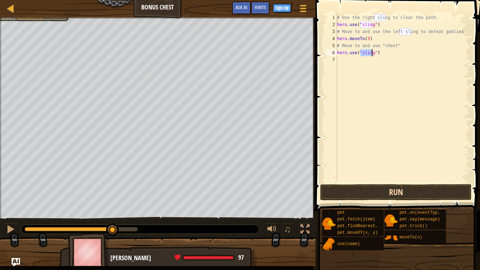
type textarea "hero.use("sling")"
click at [370, 189] on button "Run" at bounding box center [395, 192] width 151 height 16
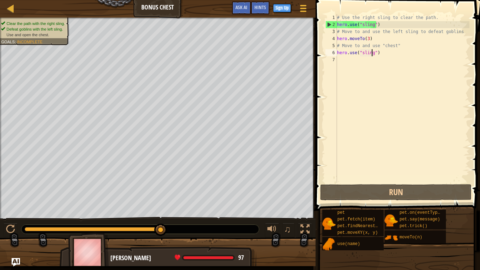
drag, startPoint x: 43, startPoint y: 229, endPoint x: 174, endPoint y: 229, distance: 131.0
click at [174, 210] on div at bounding box center [139, 228] width 237 height 9
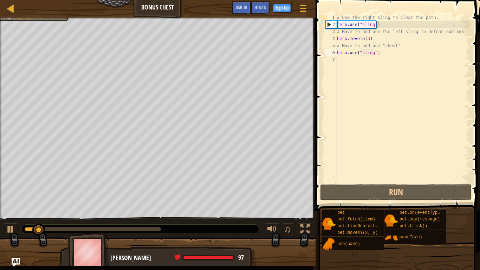
click at [156, 210] on div at bounding box center [139, 228] width 237 height 9
drag, startPoint x: 148, startPoint y: 227, endPoint x: 138, endPoint y: 230, distance: 10.6
click at [139, 210] on div at bounding box center [139, 228] width 237 height 9
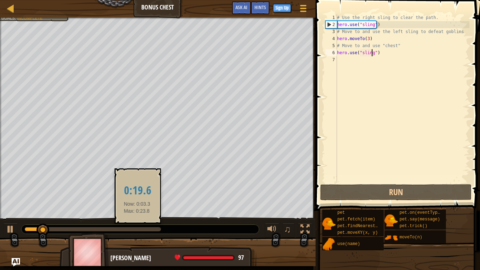
click at [137, 210] on div at bounding box center [93, 229] width 136 height 4
click at [49, 210] on div at bounding box center [43, 229] width 13 height 13
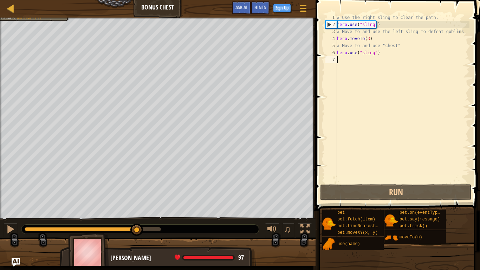
click at [348, 65] on div "# Use the right sling to clear the path. hero . use ( "sling" ) # Move to and u…" at bounding box center [403, 105] width 134 height 183
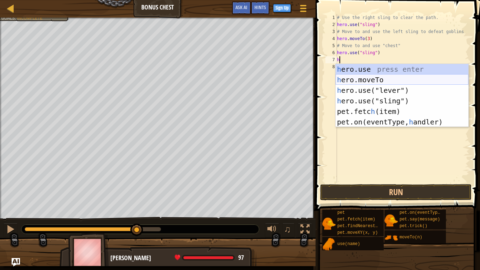
click at [364, 80] on div "h ero.use press enter h ero.moveTo press enter h ero.use("lever") press enter h…" at bounding box center [402, 106] width 133 height 84
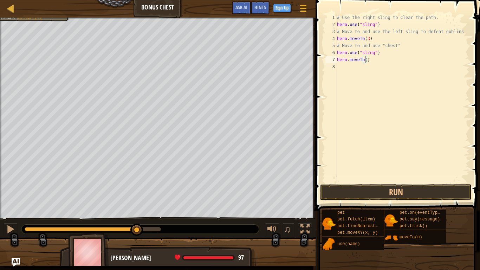
type textarea "hero.moveTo(4)"
drag, startPoint x: 370, startPoint y: 61, endPoint x: 337, endPoint y: 59, distance: 33.1
click at [337, 59] on div "hero.moveTo(4) 1 2 3 4 5 6 7 8 # Use the right sling to clear the path. hero . …" at bounding box center [396, 98] width 145 height 169
drag, startPoint x: 343, startPoint y: 70, endPoint x: 338, endPoint y: 65, distance: 6.7
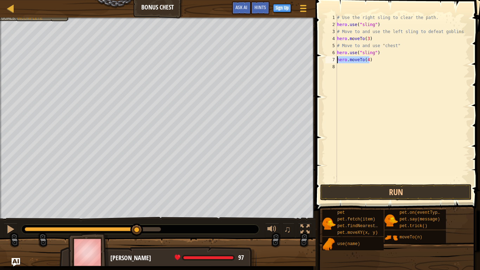
click at [336, 67] on div "8" at bounding box center [331, 66] width 12 height 7
type textarea "hero.moveTo(4)"
click at [336, 67] on div "8" at bounding box center [331, 66] width 12 height 7
paste textarea "hero.moveTo(4)"
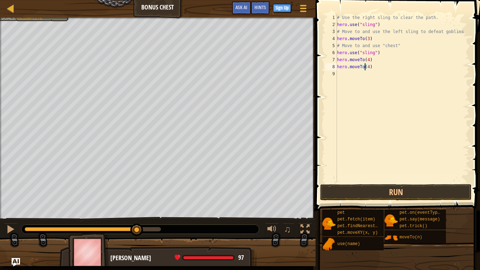
click at [366, 66] on div "# Use the right sling to clear the path. hero . use ( "sling" ) # Move to and u…" at bounding box center [403, 105] width 134 height 183
click at [365, 68] on div "# Use the right sling to clear the path. hero . use ( "sling" ) # Move to and u…" at bounding box center [403, 105] width 134 height 183
click at [366, 68] on div "# Use the right sling to clear the path. hero . use ( "sling" ) # Move to and u…" at bounding box center [403, 105] width 134 height 183
type textarea "hero.moveTo(6)"
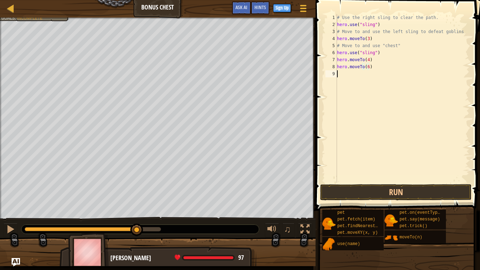
click at [346, 75] on div "# Use the right sling to clear the path. hero . use ( "sling" ) # Move to and u…" at bounding box center [403, 105] width 134 height 183
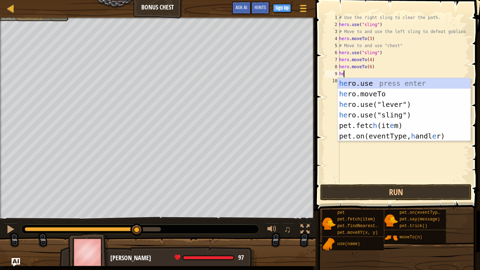
type textarea "h"
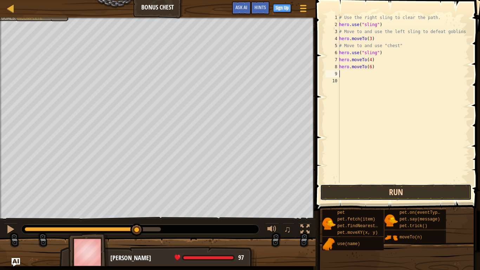
click at [383, 194] on button "Run" at bounding box center [395, 192] width 151 height 16
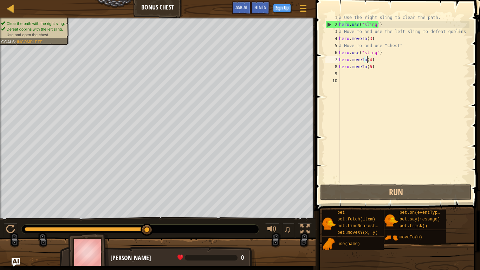
click at [366, 63] on div "# Use the right sling to clear the path. hero . use ( "sling" ) # Move to and u…" at bounding box center [404, 105] width 132 height 183
click at [375, 61] on div "# Use the right sling to clear the path. hero . use ( "sling" ) # Move to and u…" at bounding box center [404, 105] width 132 height 183
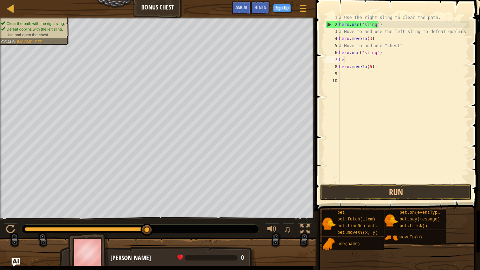
type textarea "h"
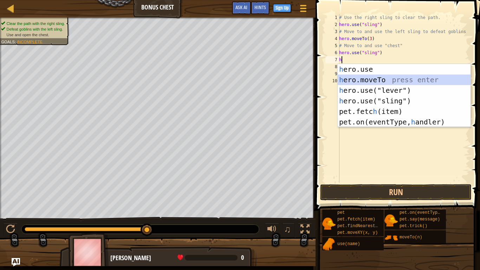
click at [357, 75] on div "h ero.use press enter h ero.moveTo press enter h ero.use("lever") press enter h…" at bounding box center [404, 106] width 133 height 84
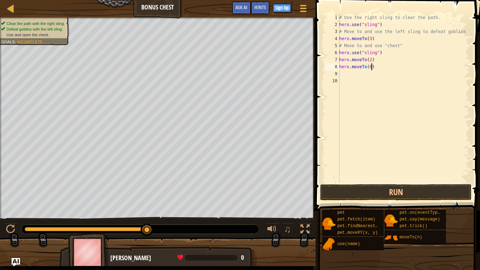
click at [371, 67] on div "# Use the right sling to clear the path. hero . use ( "sling" ) # Move to and u…" at bounding box center [404, 105] width 132 height 183
type textarea "h"
paste textarea "hero.moveTo(4)"
type textarea "hero.moveTo(4)"
click at [341, 75] on div "# Use the right sling to clear the path. hero . use ( "sling" ) # Move to and u…" at bounding box center [404, 105] width 132 height 183
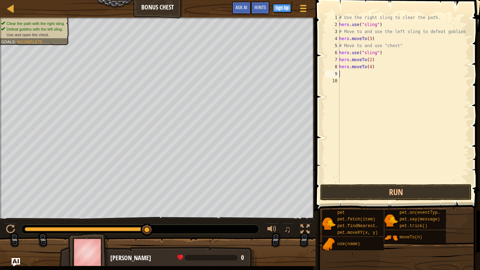
paste textarea "hero.moveTo(4)"
type textarea "hero.moveTo(6)"
click at [379, 191] on button "Run" at bounding box center [395, 192] width 151 height 16
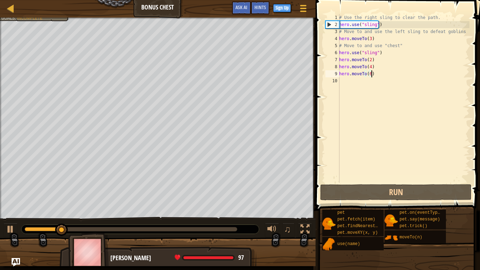
click at [86, 210] on div at bounding box center [131, 229] width 213 height 4
click at [128, 210] on div at bounding box center [131, 229] width 213 height 4
click at [159, 210] on div at bounding box center [139, 228] width 237 height 9
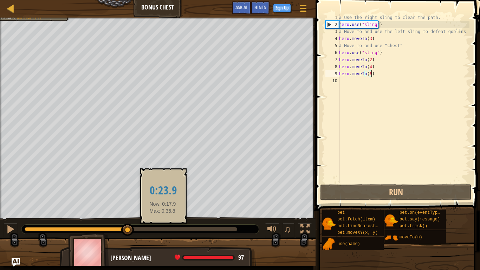
click at [162, 210] on div at bounding box center [131, 229] width 213 height 4
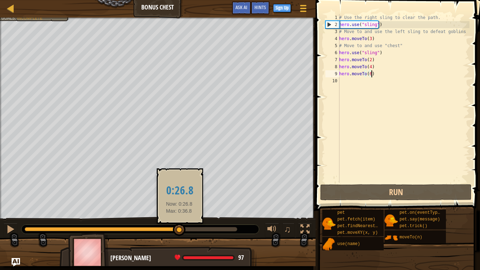
click at [179, 210] on div at bounding box center [131, 229] width 213 height 4
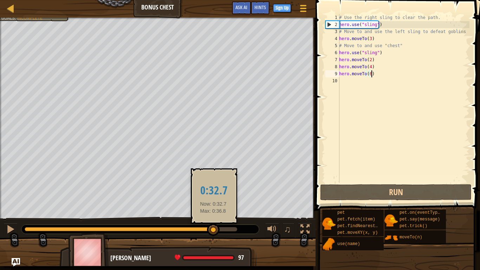
click at [213, 210] on div at bounding box center [131, 229] width 213 height 4
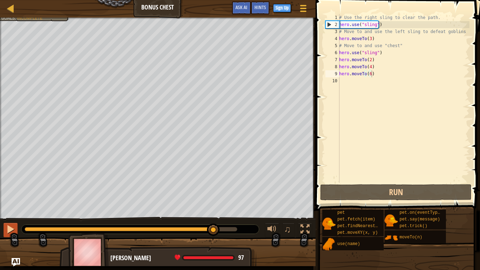
drag, startPoint x: 2, startPoint y: 225, endPoint x: 5, endPoint y: 227, distance: 3.9
click at [5, 210] on div "♫" at bounding box center [157, 227] width 315 height 21
click at [5, 210] on button at bounding box center [11, 230] width 14 height 14
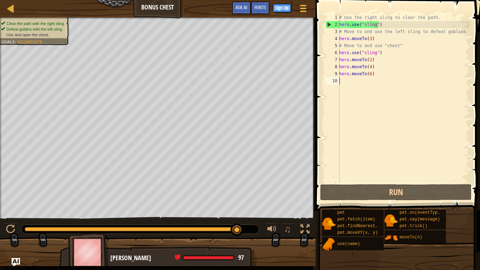
click at [345, 83] on div "# Use the right sling to clear the path. hero . use ( "sling" ) # Move to and u…" at bounding box center [404, 105] width 132 height 183
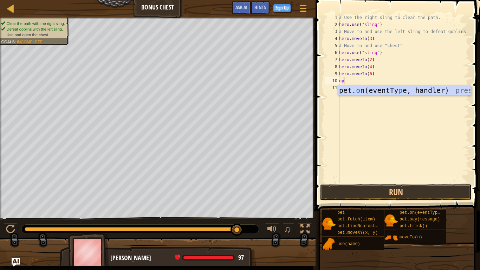
type textarea "o"
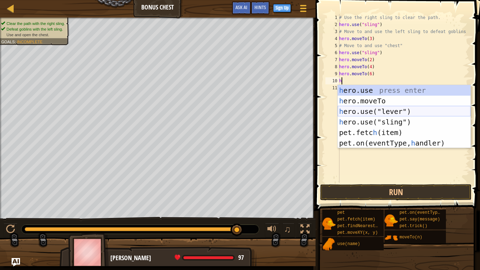
click at [374, 109] on div "h ero.use press enter h ero.moveTo press enter h ero.use("lever") press enter h…" at bounding box center [404, 127] width 133 height 84
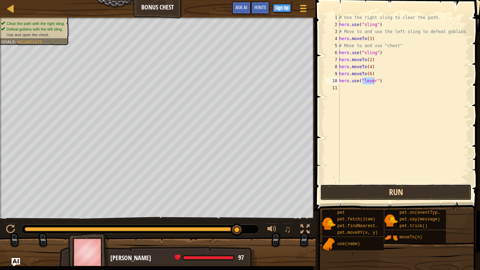
click at [371, 190] on button "Run" at bounding box center [395, 192] width 151 height 16
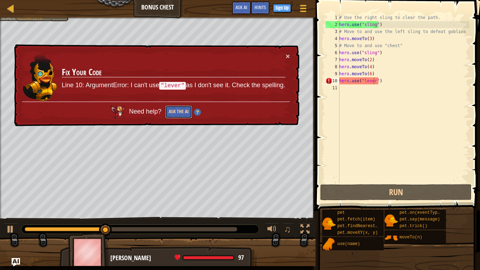
click at [183, 108] on button "Ask the AI" at bounding box center [178, 111] width 27 height 13
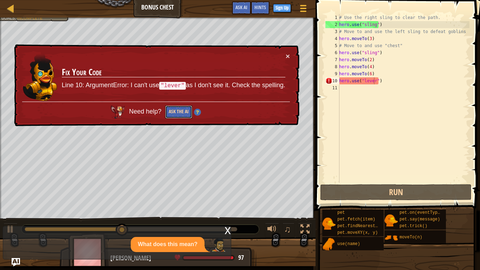
click at [183, 108] on button "Ask the AI" at bounding box center [178, 111] width 27 height 13
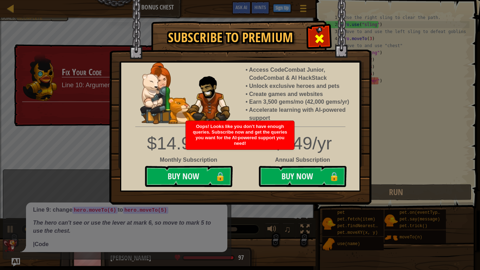
click at [323, 38] on span at bounding box center [319, 38] width 11 height 11
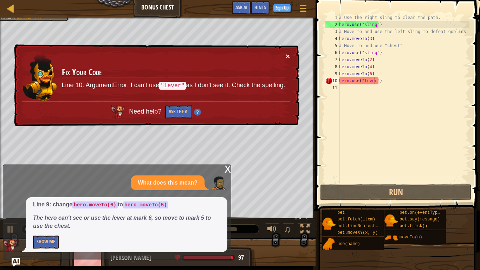
drag, startPoint x: 287, startPoint y: 57, endPoint x: 362, endPoint y: 65, distance: 75.2
click at [287, 57] on button "×" at bounding box center [288, 55] width 4 height 7
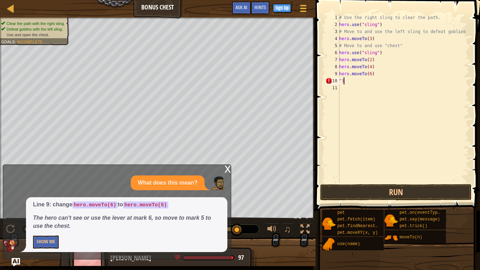
click at [347, 82] on div "# Use the right sling to clear the path. hero . use ( "sling" ) # Move to and u…" at bounding box center [404, 105] width 132 height 183
type textarea """
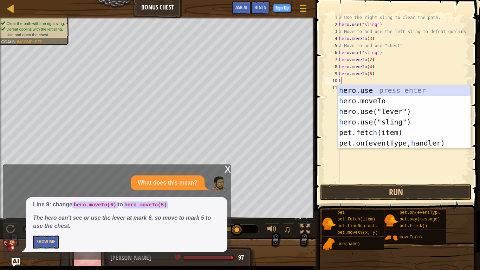
click at [352, 88] on div "h ero.use press enter h ero.moveTo press enter h ero.use("lever") press enter h…" at bounding box center [404, 127] width 133 height 84
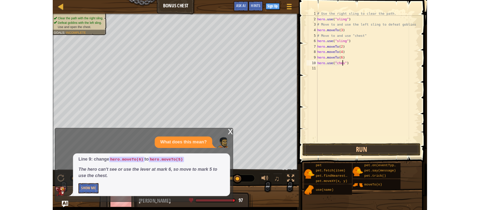
scroll to position [3, 3]
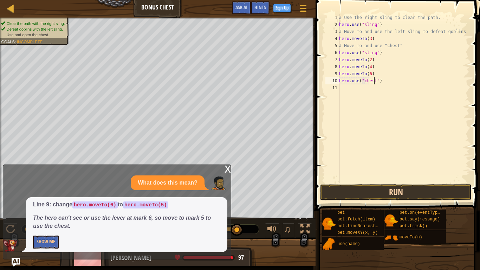
type textarea "hero.use("chest")"
drag, startPoint x: 391, startPoint y: 194, endPoint x: 391, endPoint y: 190, distance: 3.9
click at [390, 193] on button "Run" at bounding box center [395, 192] width 151 height 16
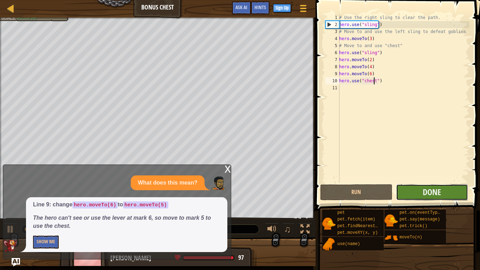
click at [415, 189] on button "Done" at bounding box center [432, 192] width 72 height 16
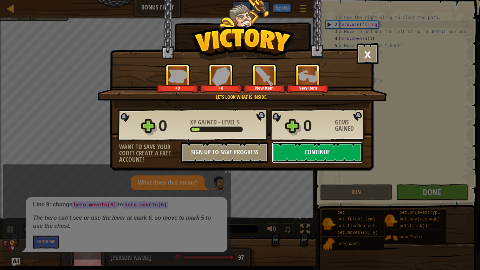
click at [341, 158] on button "Continue" at bounding box center [317, 152] width 91 height 21
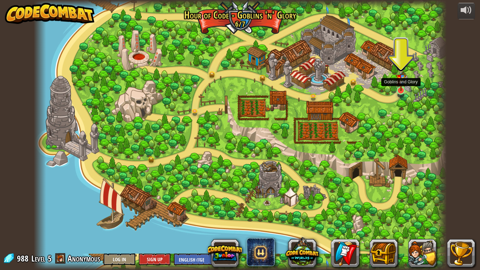
click at [402, 90] on img at bounding box center [401, 78] width 11 height 28
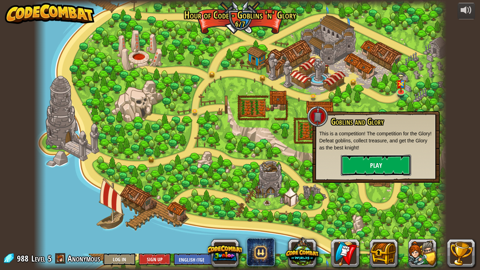
click at [373, 161] on button "Play" at bounding box center [376, 165] width 70 height 21
